Goal: Task Accomplishment & Management: Use online tool/utility

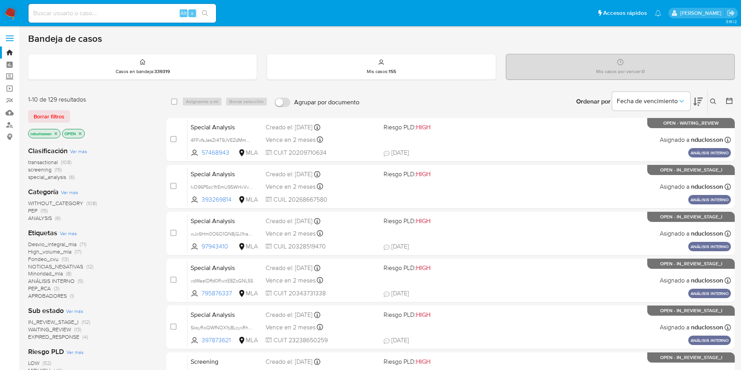
click at [138, 5] on div "Alt s" at bounding box center [123, 13] width 188 height 19
click at [127, 15] on input at bounding box center [123, 13] width 188 height 10
paste input "Q8YzGzkl0mnUK9ujIBiWdA4i"
type input "Q8YzGzkl0mnUK9ujIBiWdA4i"
click at [201, 10] on button "search-icon" at bounding box center [205, 13] width 16 height 11
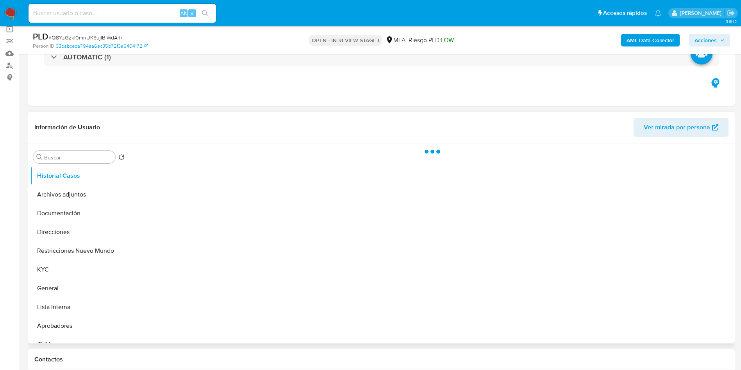
scroll to position [117, 0]
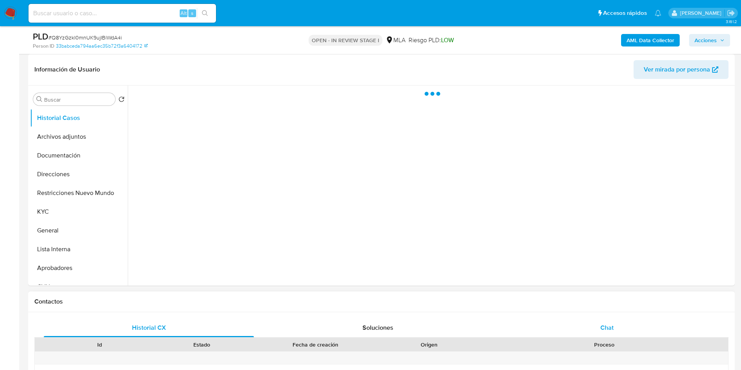
select select "10"
click at [583, 326] on div "Chat" at bounding box center [607, 327] width 210 height 19
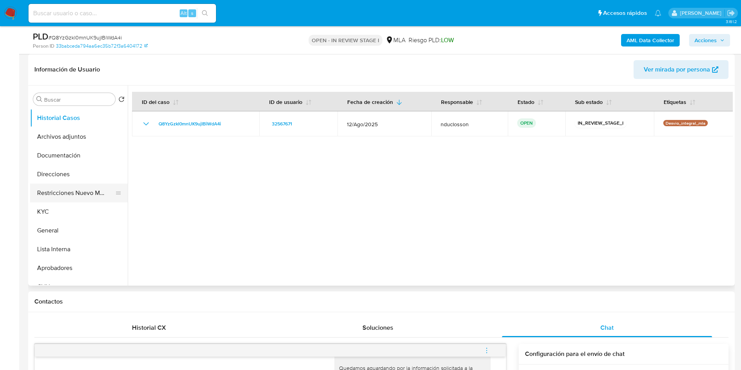
click at [74, 193] on button "Restricciones Nuevo Mundo" at bounding box center [75, 193] width 91 height 19
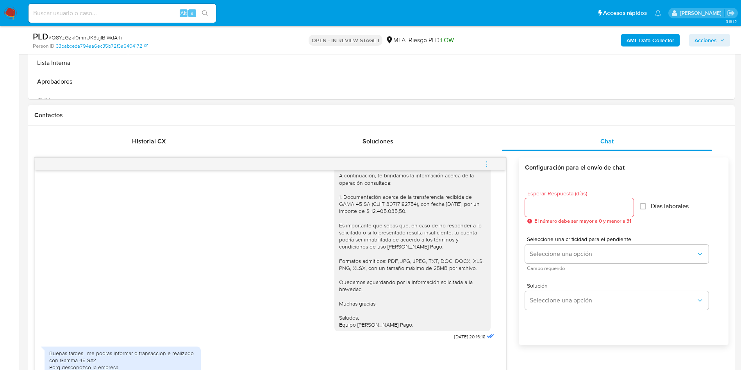
scroll to position [293, 0]
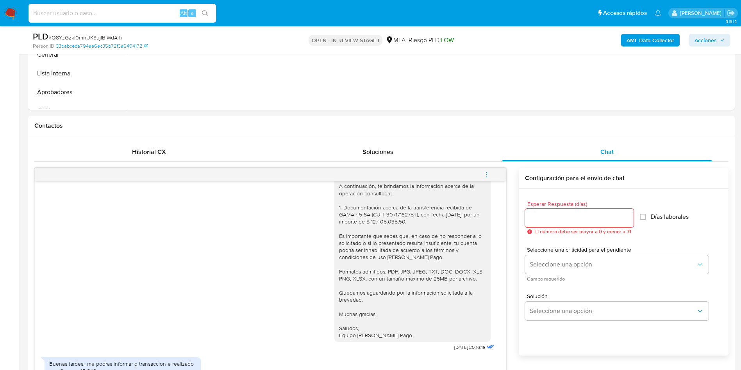
click at [143, 12] on input at bounding box center [123, 13] width 188 height 10
paste input "ZeaWvEtQAeIwDo3BNdO7yGdt"
type input "ZeaWvEtQAeIwDo3BNdO7yGdt"
click at [203, 15] on icon "search-icon" at bounding box center [205, 13] width 6 height 6
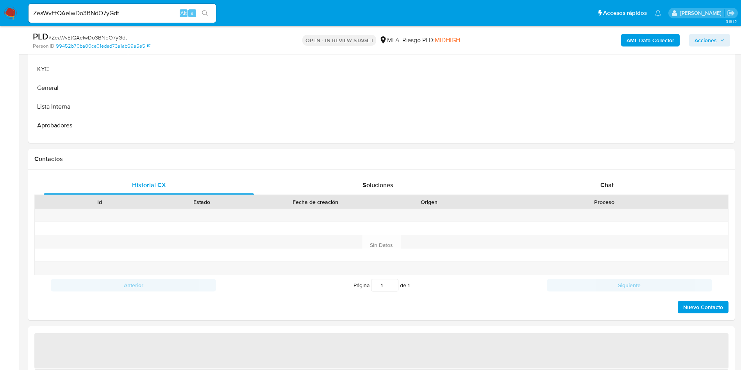
scroll to position [293, 0]
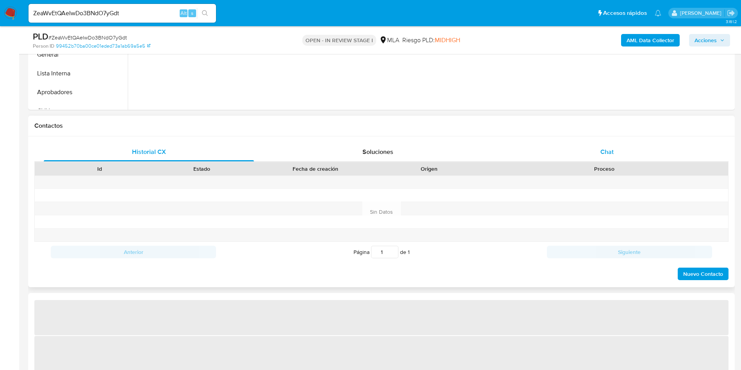
select select "10"
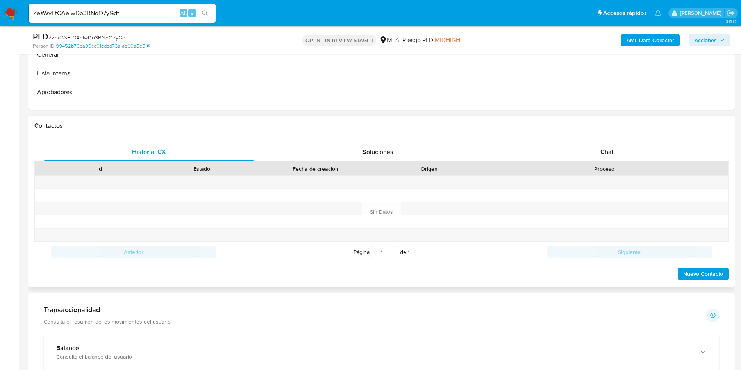
click at [573, 141] on div "Historial CX Soluciones Chat Id Estado Fecha de creación Origen Proceso Anterio…" at bounding box center [381, 211] width 707 height 151
click at [587, 153] on div "Chat" at bounding box center [607, 152] width 210 height 19
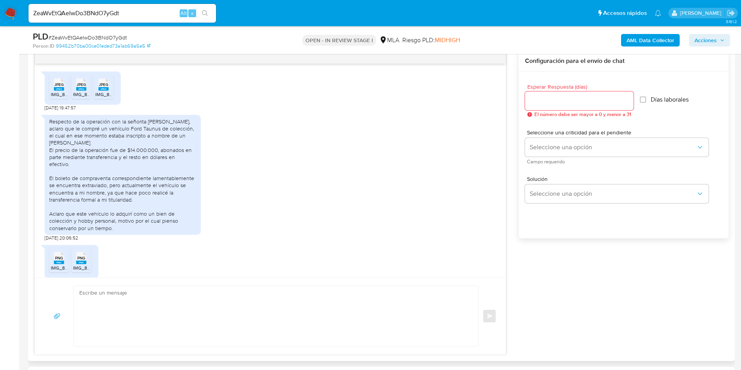
scroll to position [682, 0]
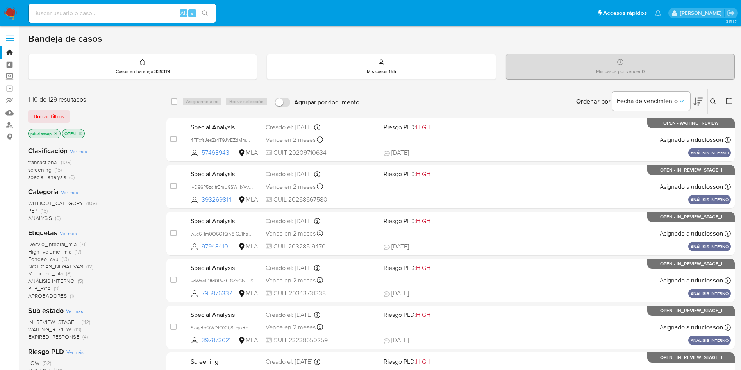
click at [134, 14] on input at bounding box center [123, 13] width 188 height 10
paste input "RHNg1xNXvwjXQm0l2lBuQLMU"
type input "RHNg1xNXvwjXQm0l2lBuQLMU"
click at [207, 15] on icon "search-icon" at bounding box center [205, 13] width 6 height 6
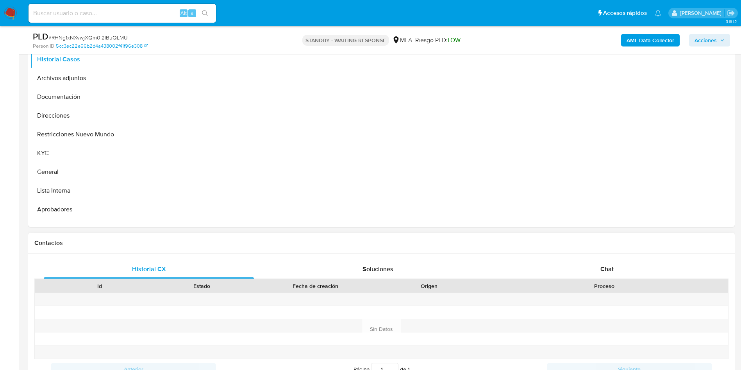
select select "10"
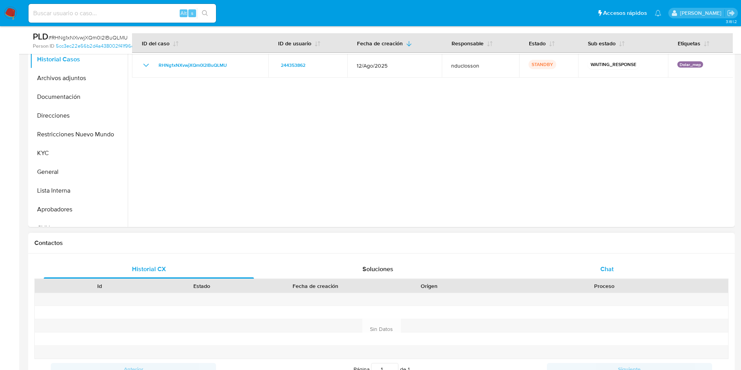
click at [585, 264] on div "Chat" at bounding box center [607, 269] width 210 height 19
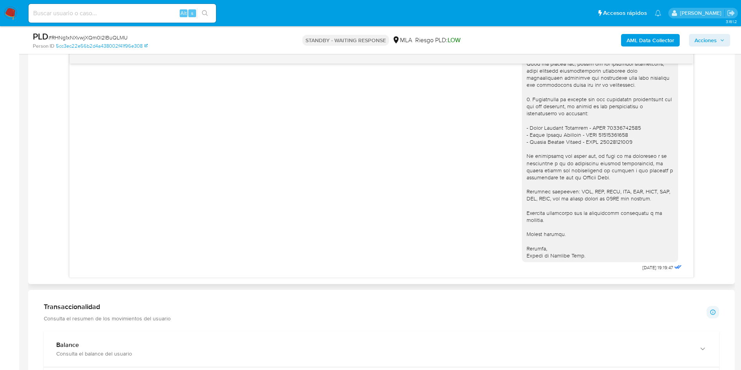
scroll to position [352, 0]
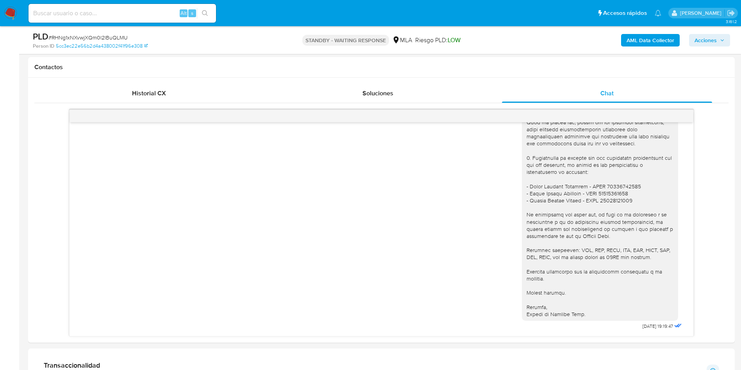
click at [123, 15] on input at bounding box center [123, 13] width 188 height 10
paste input "RZfSH7m5RQPQv8VZUN0bisWq"
type input "RZfSH7m5RQPQv8VZUN0bisWq"
click at [206, 13] on icon "search-icon" at bounding box center [205, 13] width 6 height 6
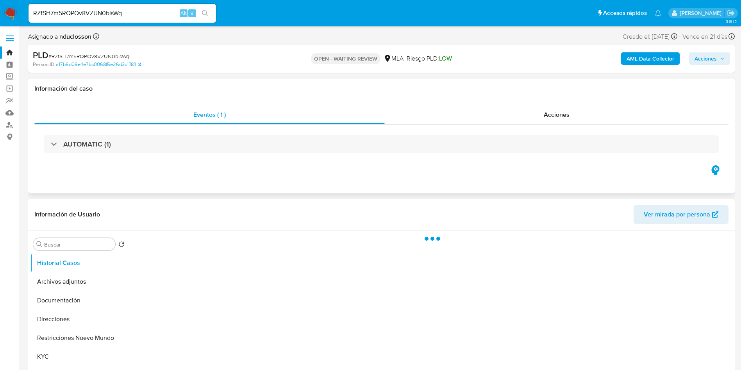
select select "10"
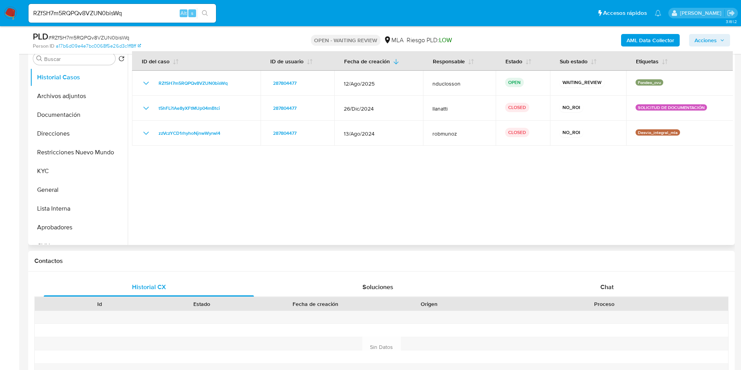
scroll to position [176, 0]
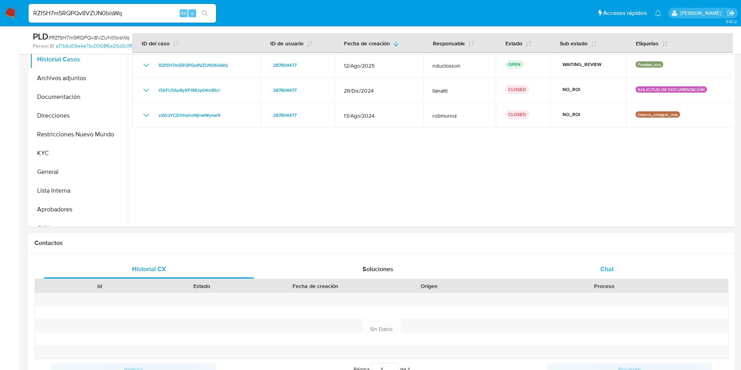
click at [575, 273] on div "Chat" at bounding box center [607, 269] width 210 height 19
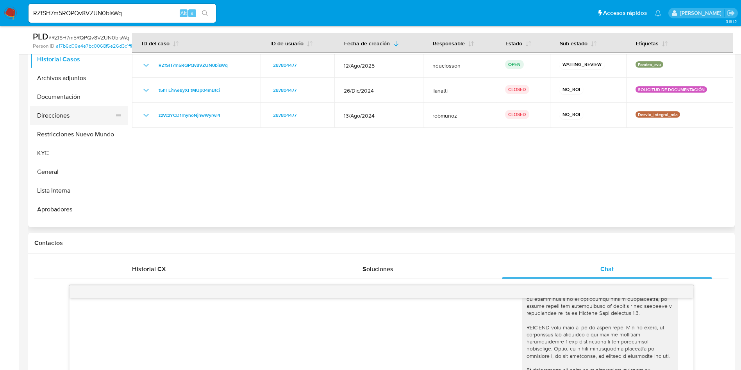
click at [57, 110] on button "Direcciones" at bounding box center [75, 115] width 91 height 19
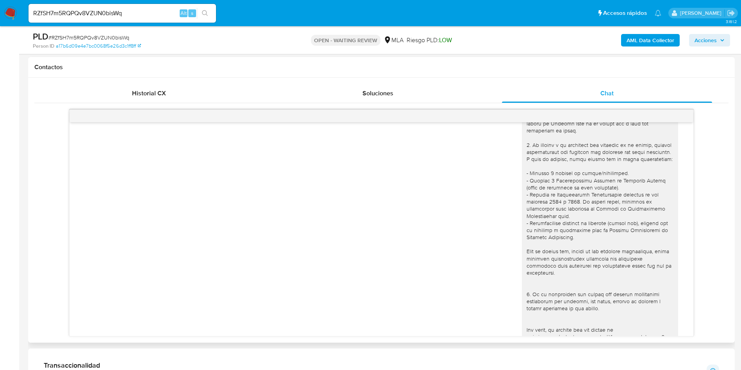
scroll to position [0, 0]
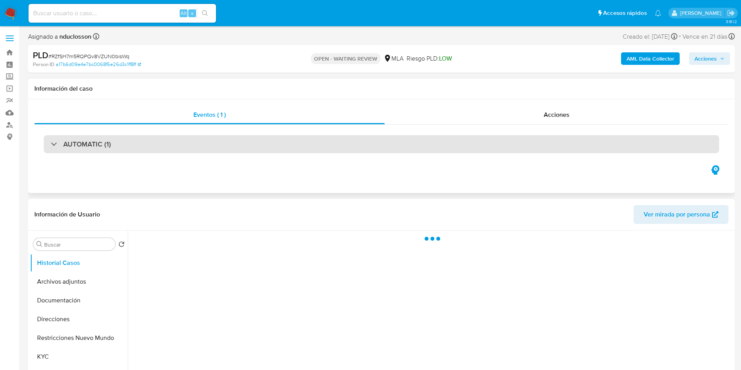
select select "10"
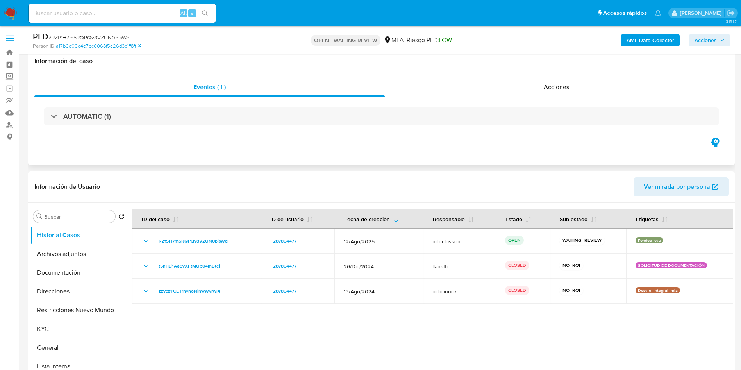
scroll to position [176, 0]
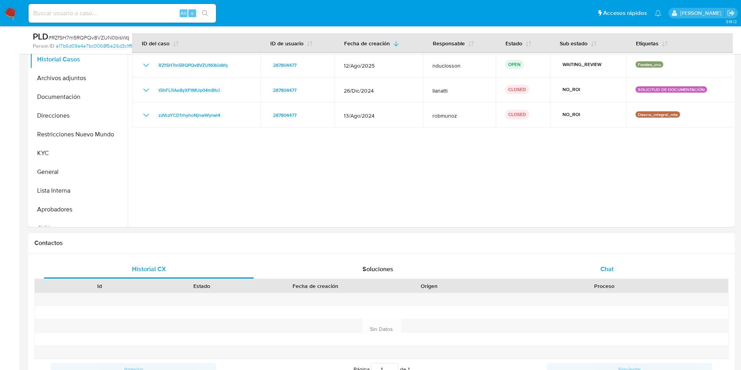
click at [589, 266] on div "Chat" at bounding box center [607, 269] width 210 height 19
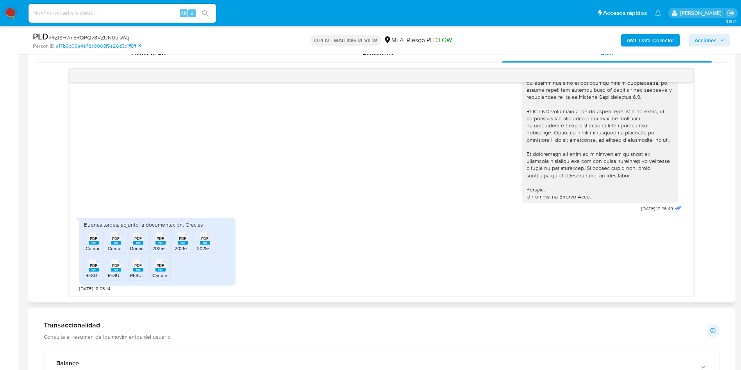
scroll to position [410, 0]
